Goal: Task Accomplishment & Management: Complete application form

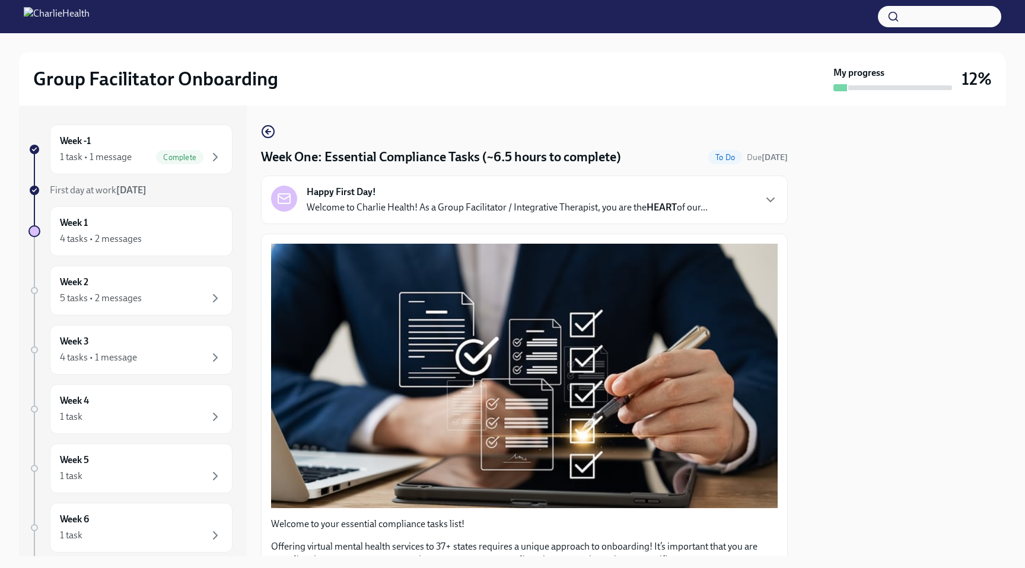
scroll to position [2577, 0]
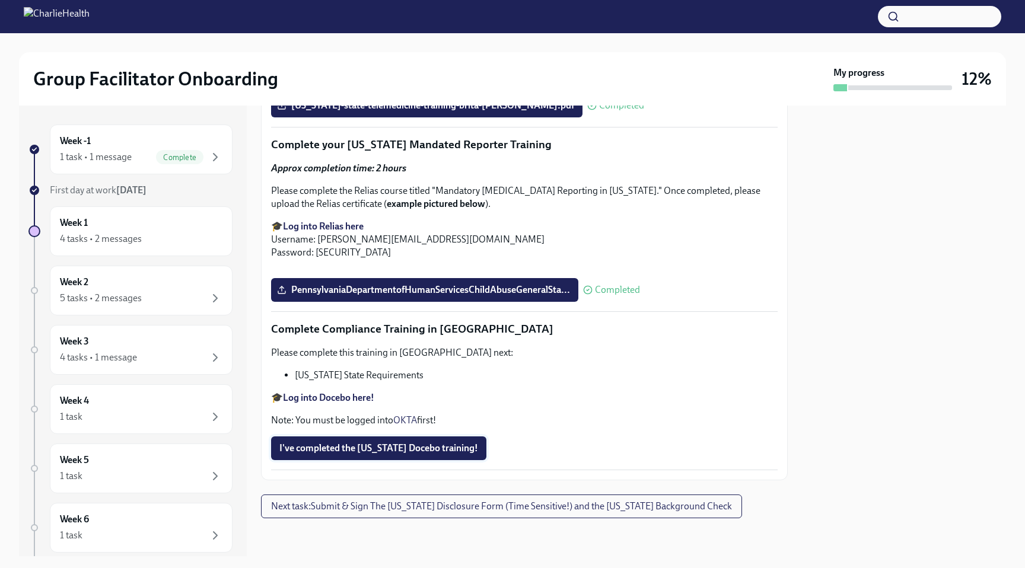
click at [422, 443] on span "I've completed the [US_STATE] Docebo training!" at bounding box center [378, 449] width 199 height 12
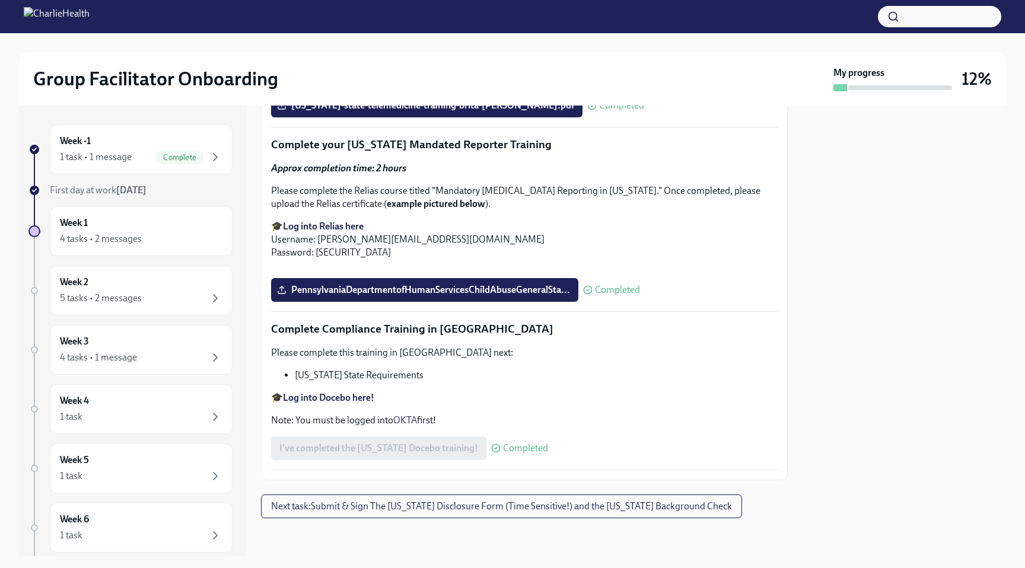
scroll to position [1869, 0]
click at [137, 158] on div "1 task • 1 message Complete" at bounding box center [141, 157] width 163 height 14
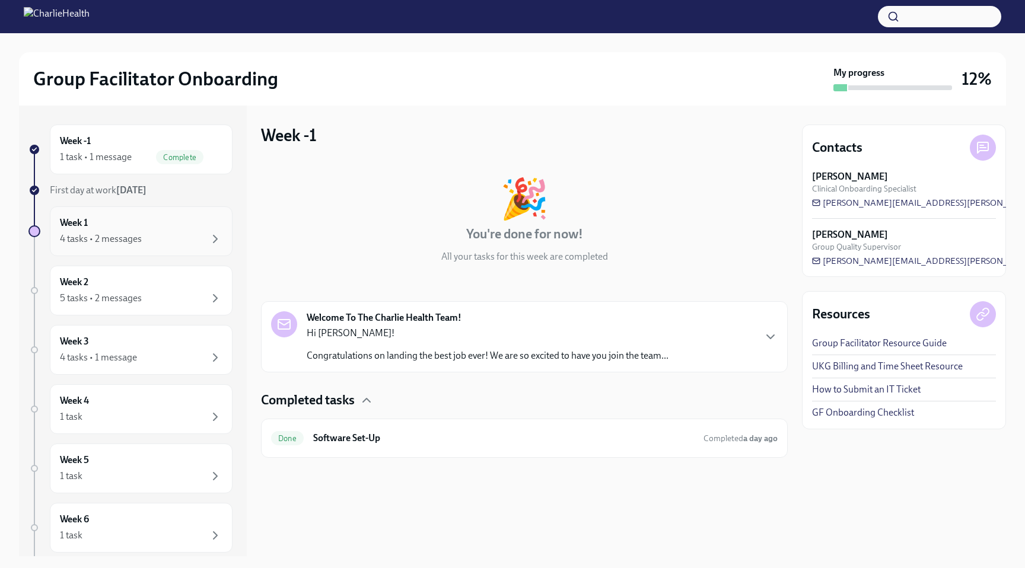
click at [122, 226] on div "Week 1 4 tasks • 2 messages" at bounding box center [141, 232] width 163 height 30
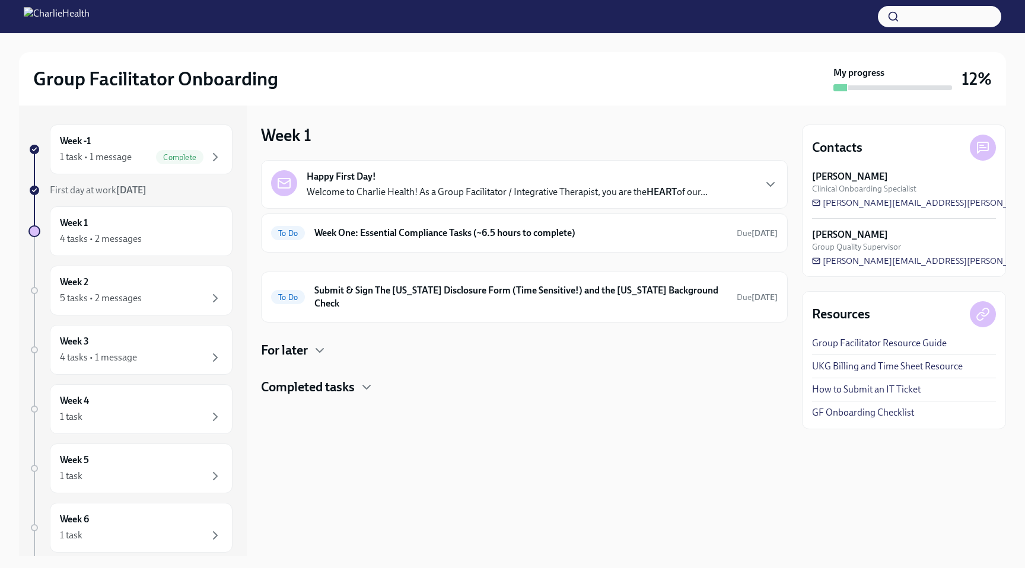
click at [312, 342] on div "For later" at bounding box center [524, 351] width 527 height 18
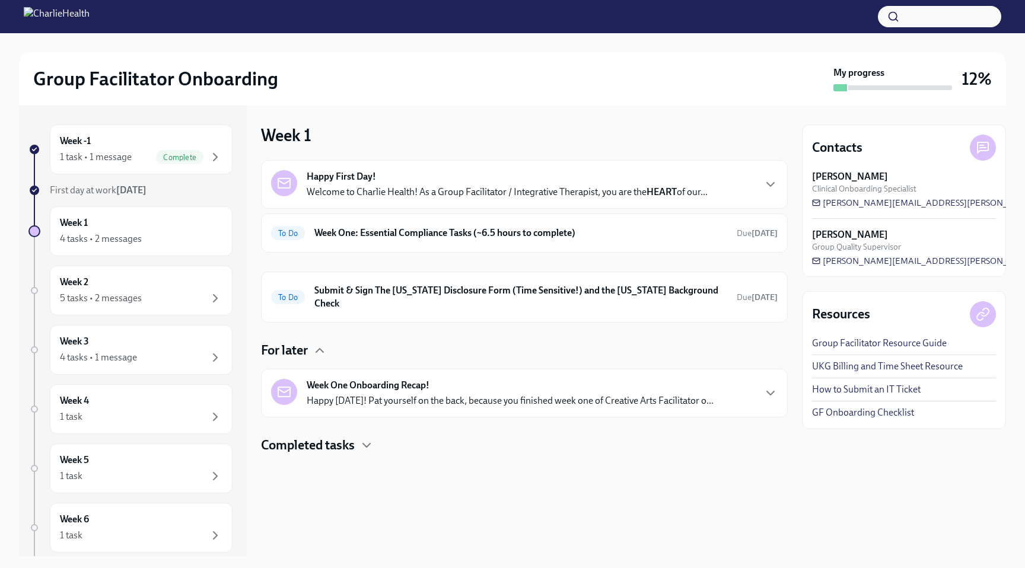
click at [310, 343] on div "For later" at bounding box center [524, 351] width 527 height 18
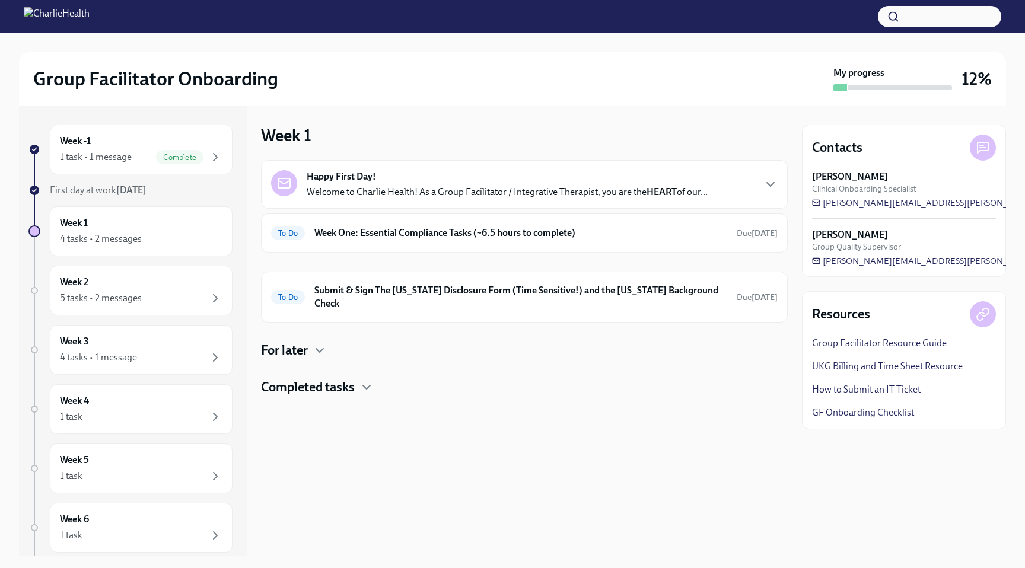
click at [308, 342] on h4 "For later" at bounding box center [284, 351] width 47 height 18
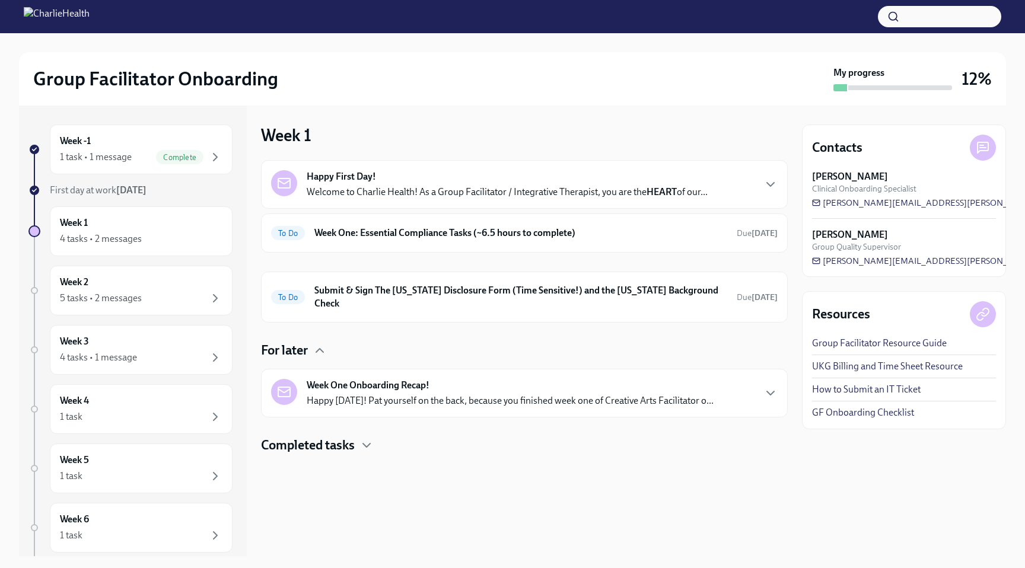
click at [501, 395] on p "Happy [DATE]! Pat yourself on the back, because you finished week one of Creati…" at bounding box center [510, 401] width 407 height 13
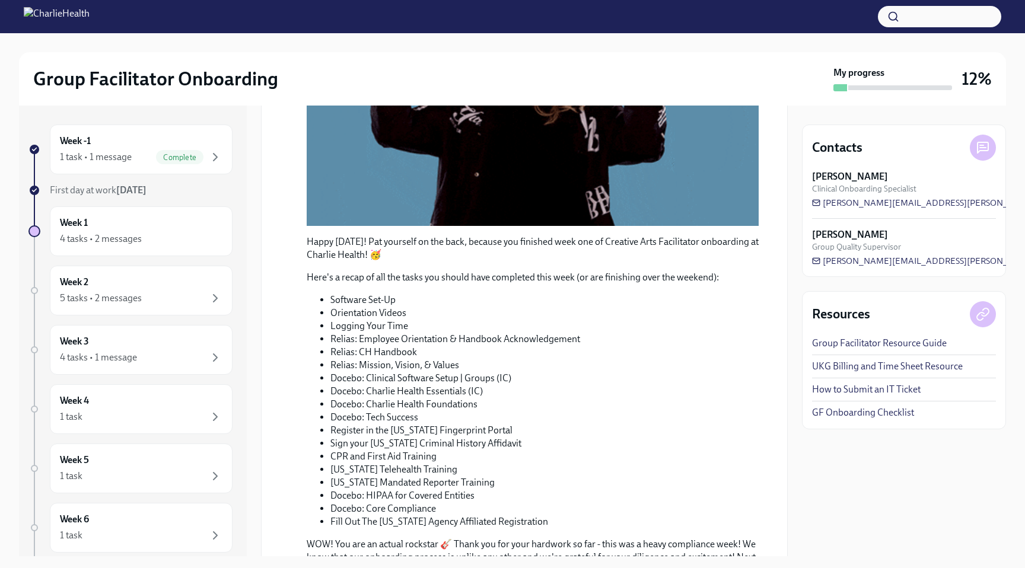
scroll to position [575, 0]
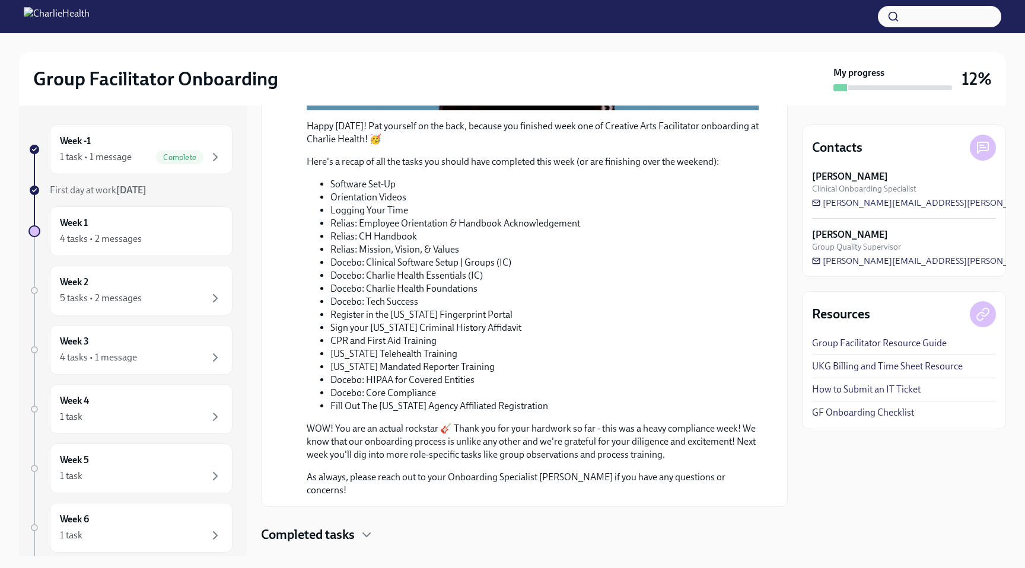
click at [352, 526] on h4 "Completed tasks" at bounding box center [308, 535] width 94 height 18
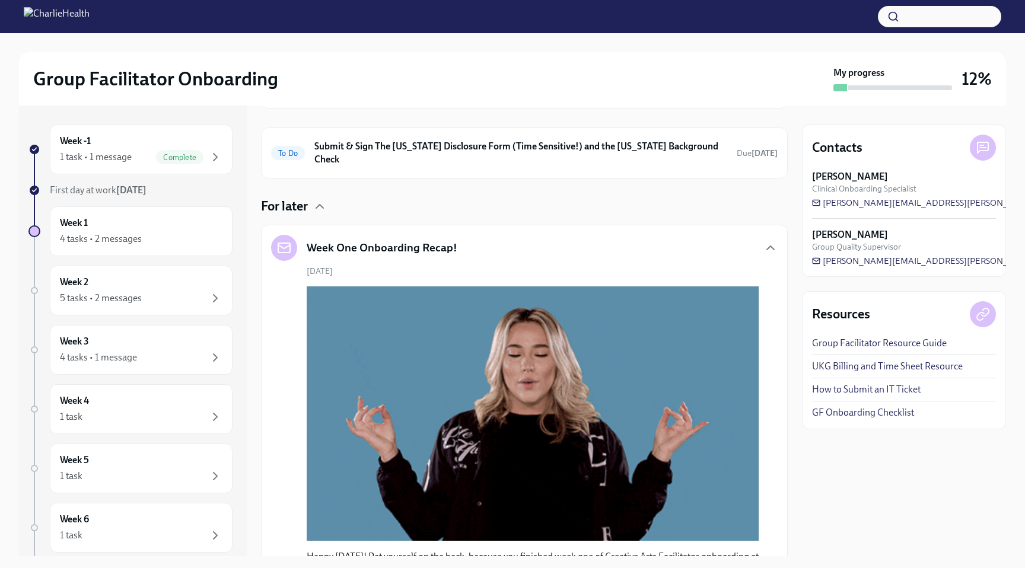
scroll to position [0, 0]
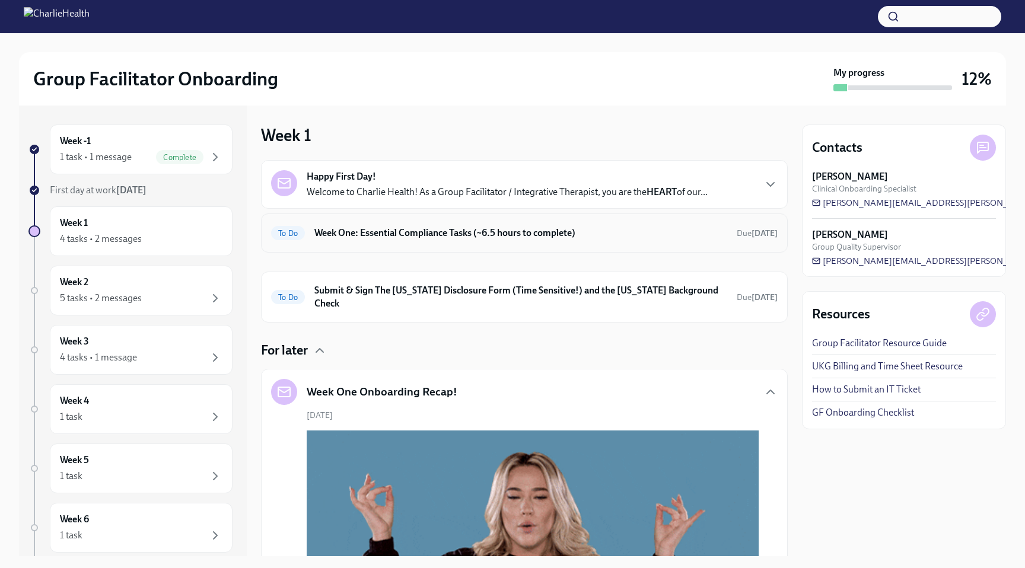
click at [546, 234] on h6 "Week One: Essential Compliance Tasks (~6.5 hours to complete)" at bounding box center [520, 233] width 413 height 13
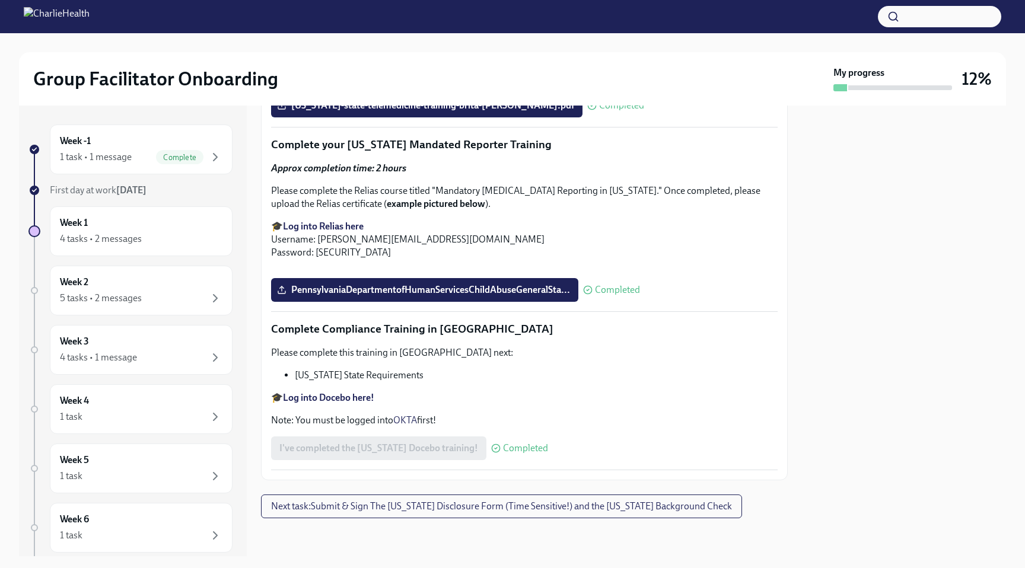
scroll to position [2164, 0]
click at [285, 110] on icon at bounding box center [281, 105] width 9 height 9
click at [0, 0] on input "[US_STATE]-state-telemedicine-training-brita-[PERSON_NAME].pdf" at bounding box center [0, 0] width 0 height 0
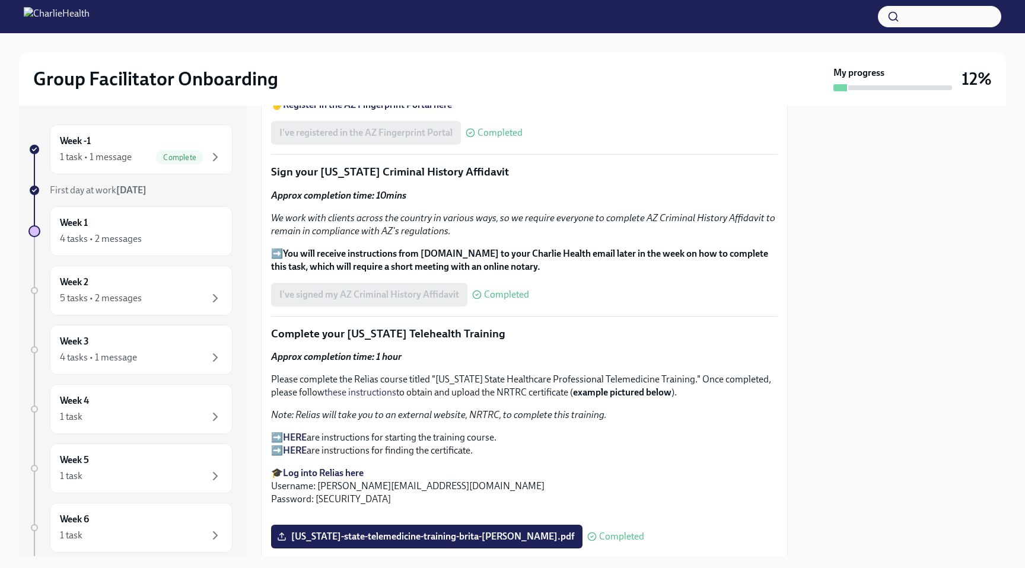
scroll to position [1258, 0]
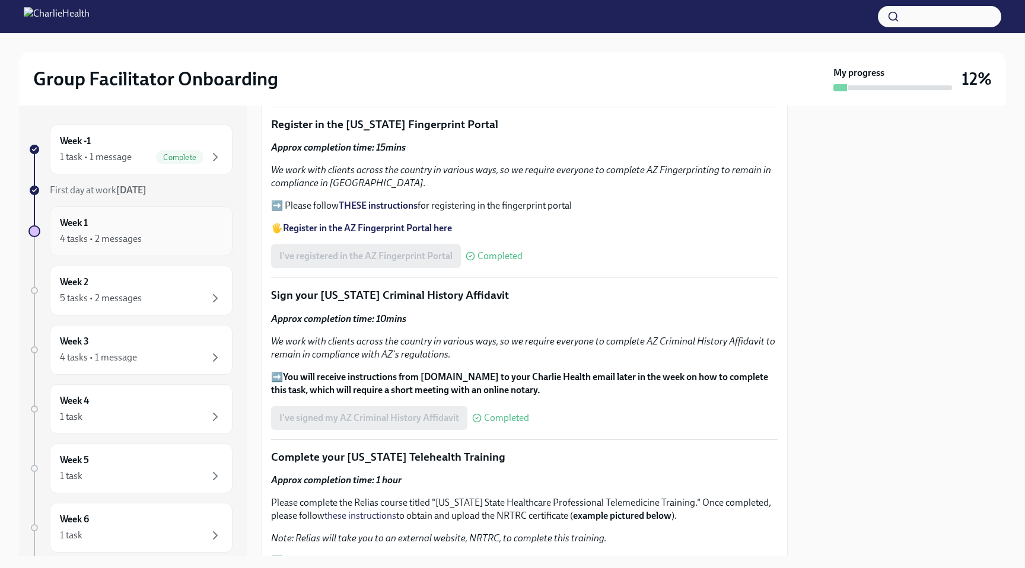
click at [127, 246] on div "4 tasks • 2 messages" at bounding box center [141, 239] width 163 height 14
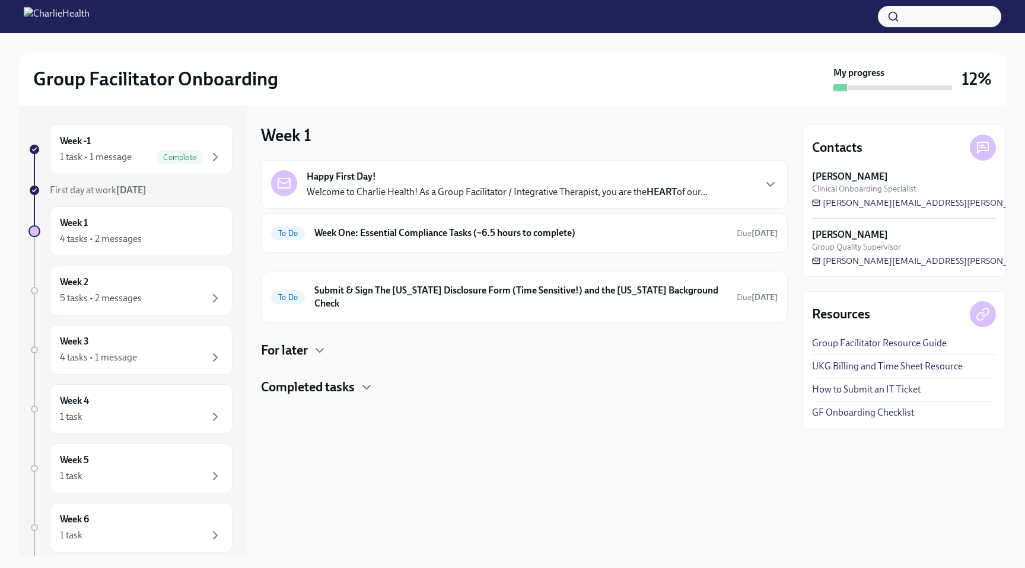
click at [309, 342] on div "For later" at bounding box center [524, 351] width 527 height 18
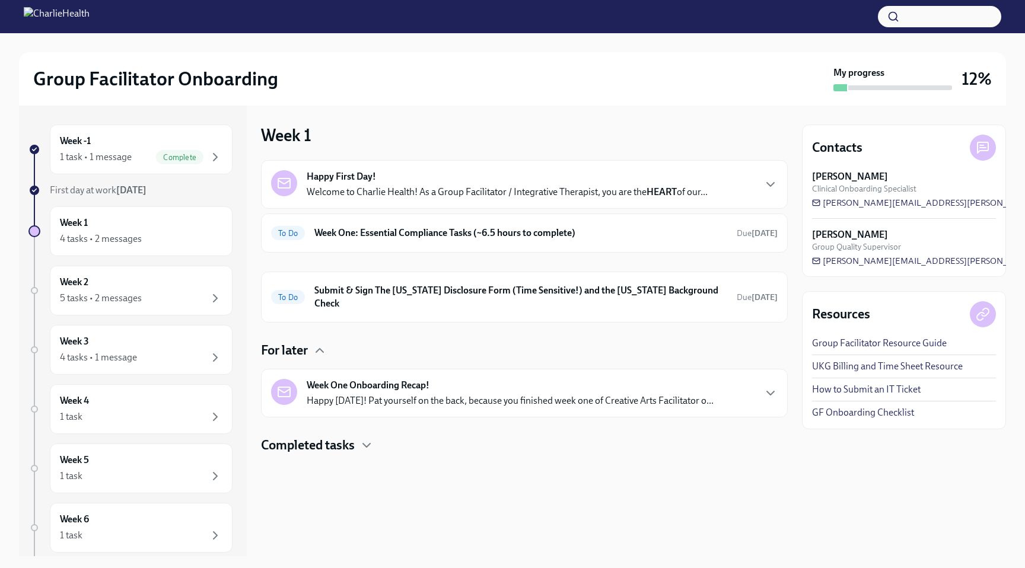
click at [307, 342] on h4 "For later" at bounding box center [284, 351] width 47 height 18
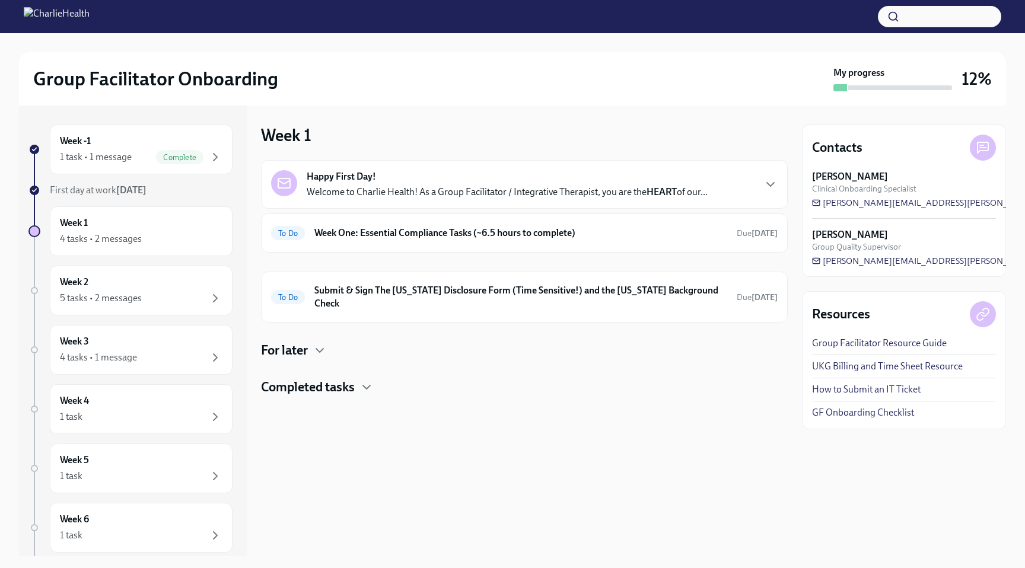
click at [336, 396] on div at bounding box center [524, 415] width 527 height 38
click at [336, 379] on h4 "Completed tasks" at bounding box center [308, 388] width 94 height 18
click at [395, 289] on h6 "Submit & Sign The [US_STATE] Disclosure Form (Time Sensitive!) and the [US_STAT…" at bounding box center [520, 297] width 413 height 26
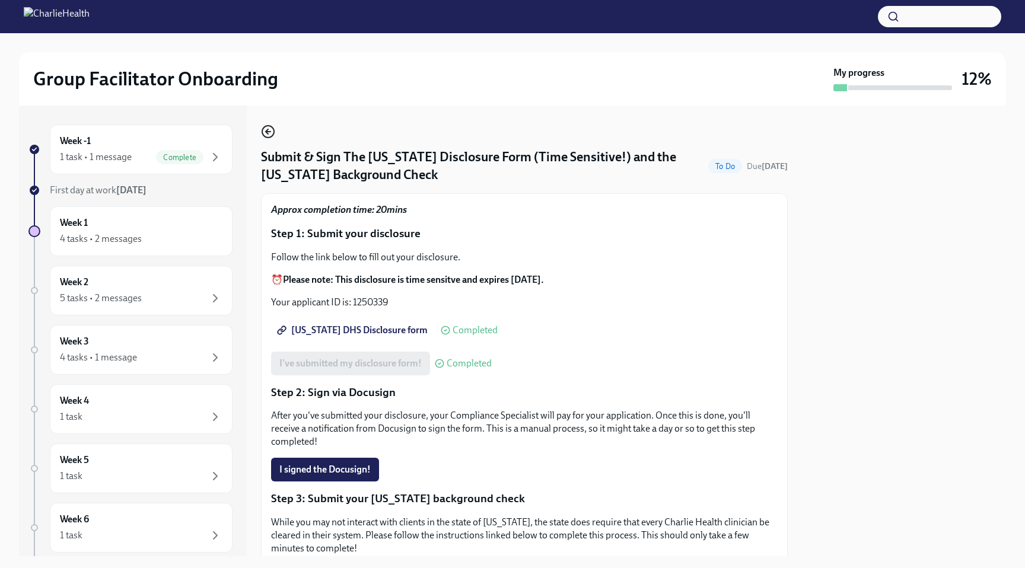
click at [269, 136] on icon "button" at bounding box center [268, 132] width 14 height 14
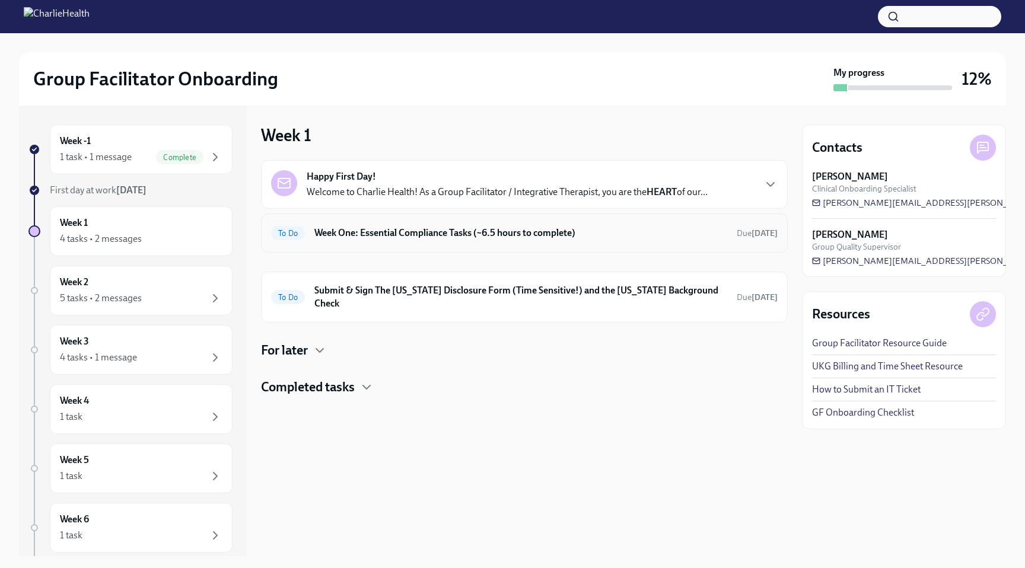
click at [337, 242] on div "To Do Week One: Essential Compliance Tasks (~6.5 hours to complete) Due [DATE]" at bounding box center [524, 233] width 507 height 19
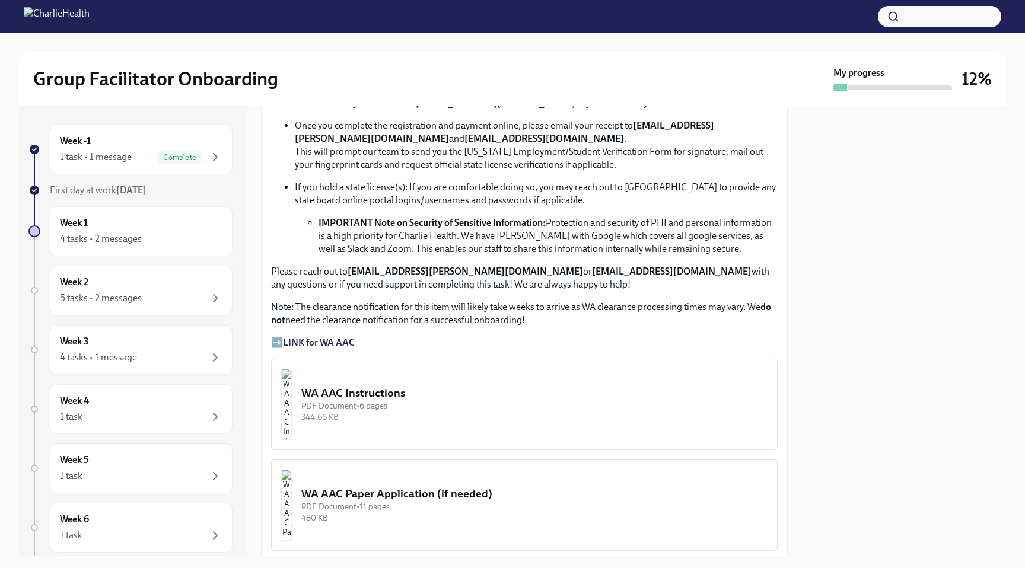
scroll to position [376, 0]
